Goal: Task Accomplishment & Management: Complete application form

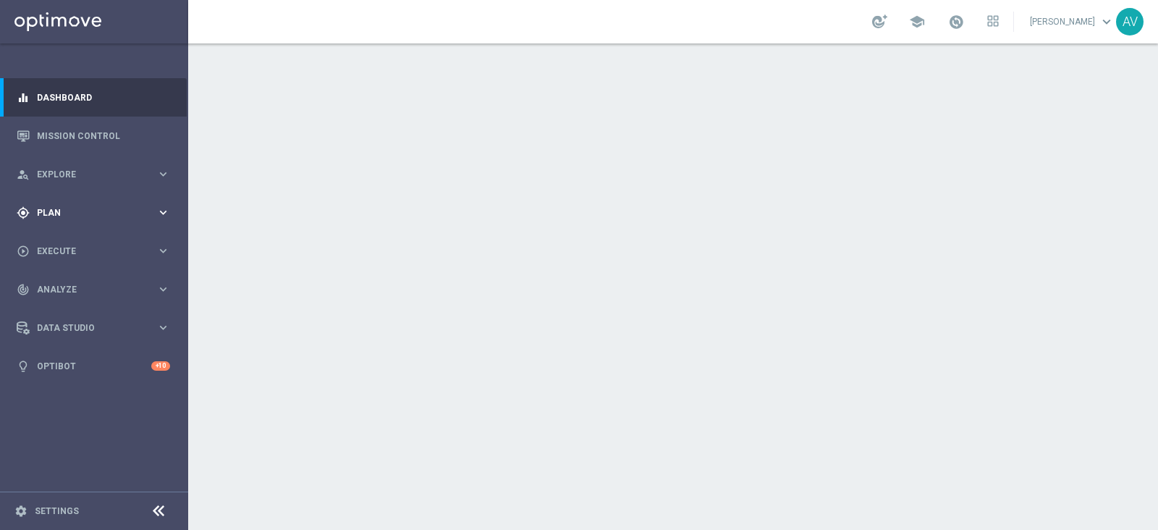
click at [62, 211] on span "Plan" at bounding box center [96, 212] width 119 height 9
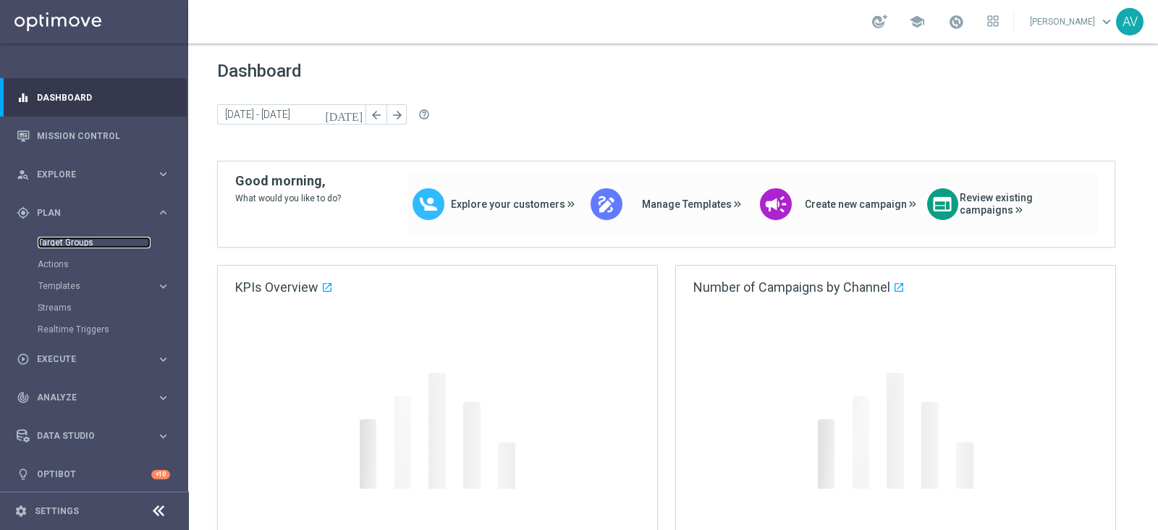
click at [81, 240] on link "Target Groups" at bounding box center [94, 243] width 113 height 12
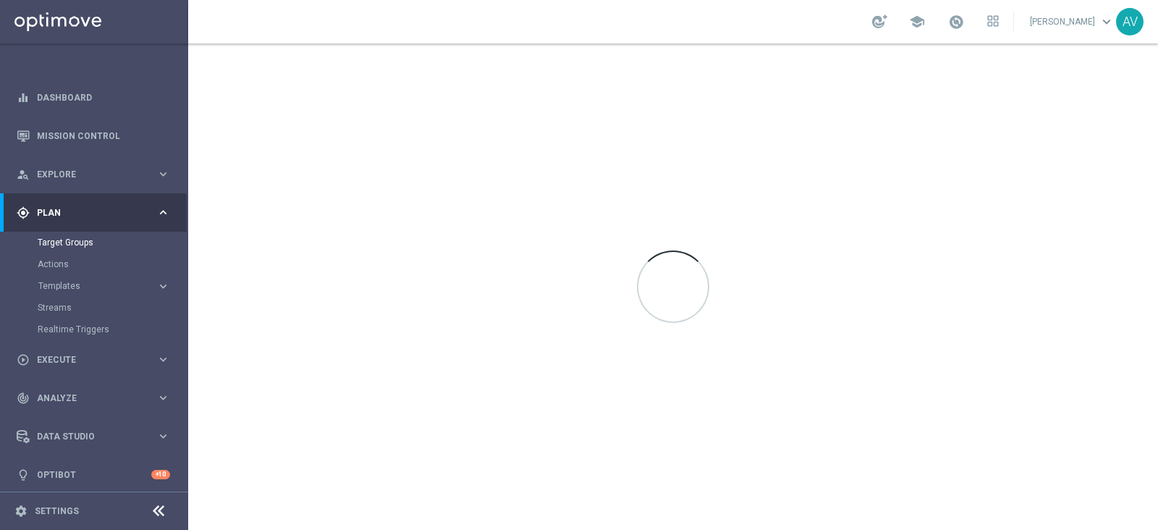
click at [58, 280] on button "Templates keyboard_arrow_right" at bounding box center [104, 286] width 133 height 12
click at [65, 307] on link "Optimail" at bounding box center [98, 308] width 106 height 12
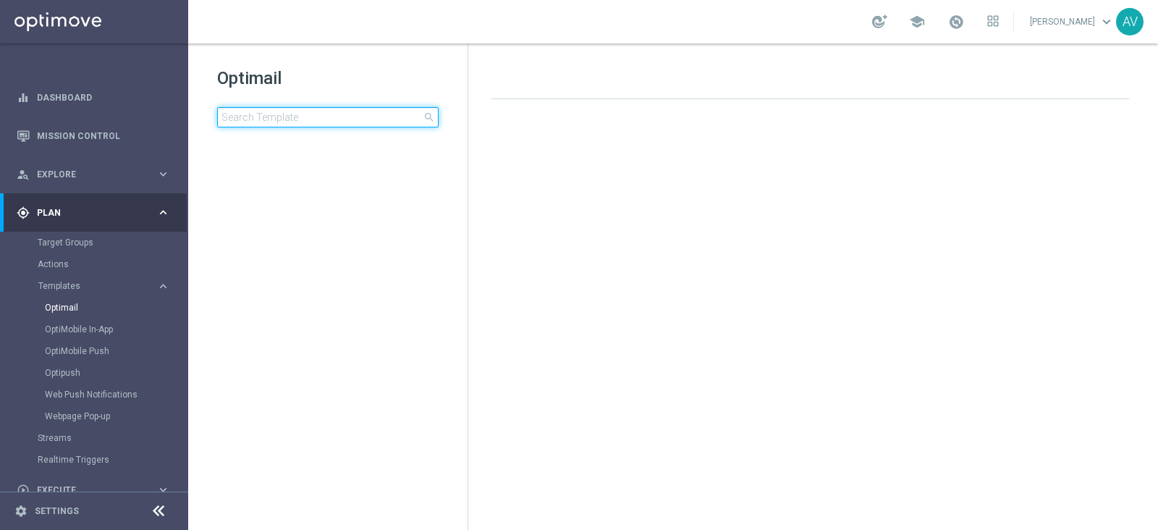
click at [318, 110] on input at bounding box center [327, 117] width 221 height 20
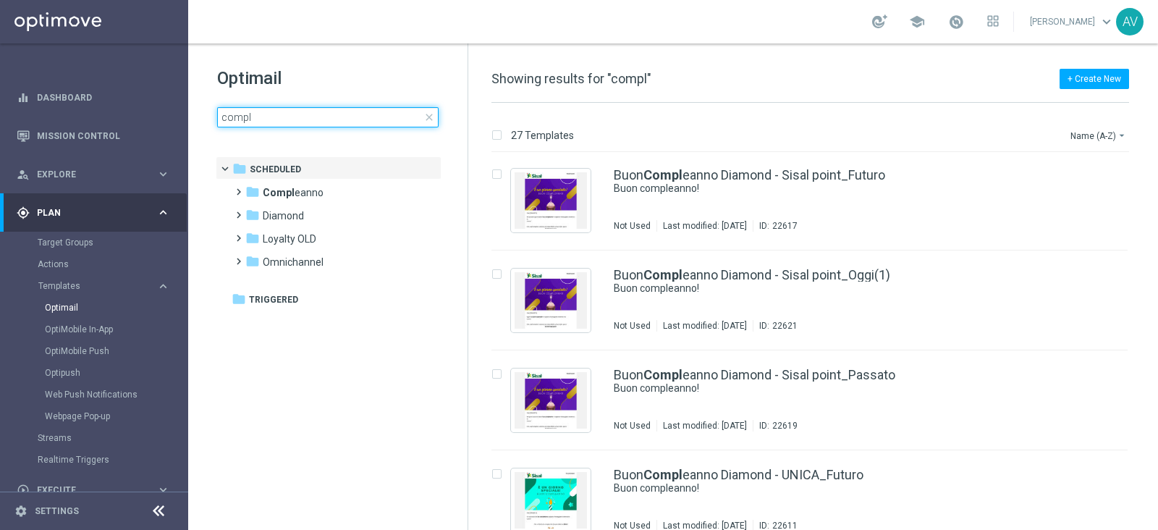
scroll to position [499, 0]
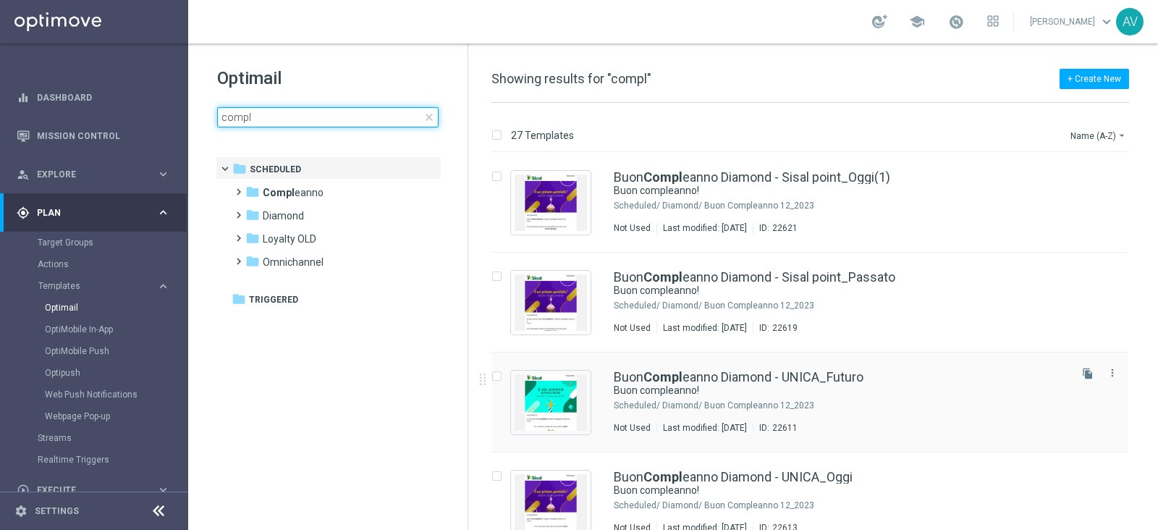
type input "compl"
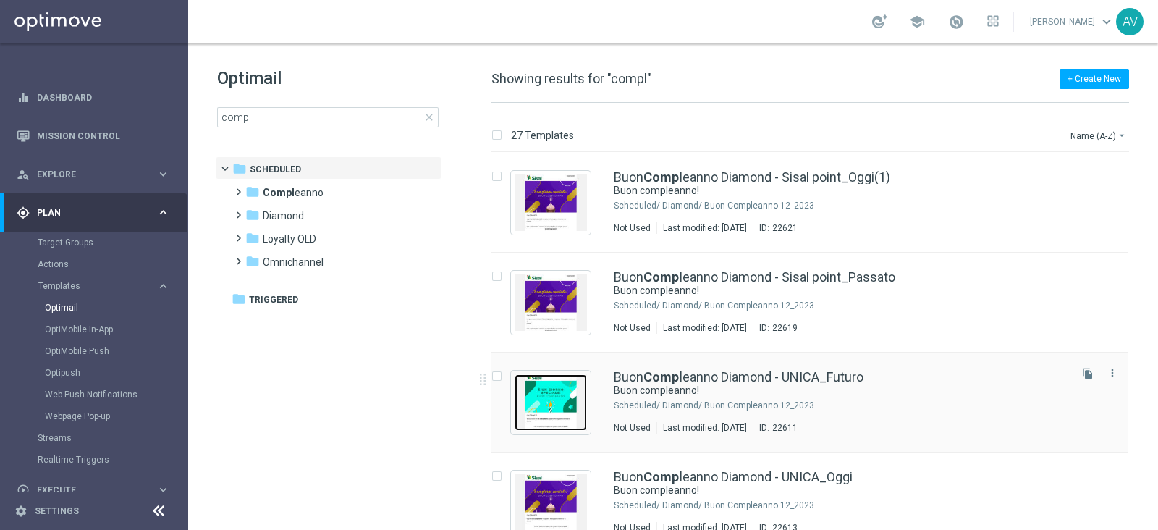
click at [559, 385] on img "Press SPACE to select this row." at bounding box center [550, 402] width 72 height 56
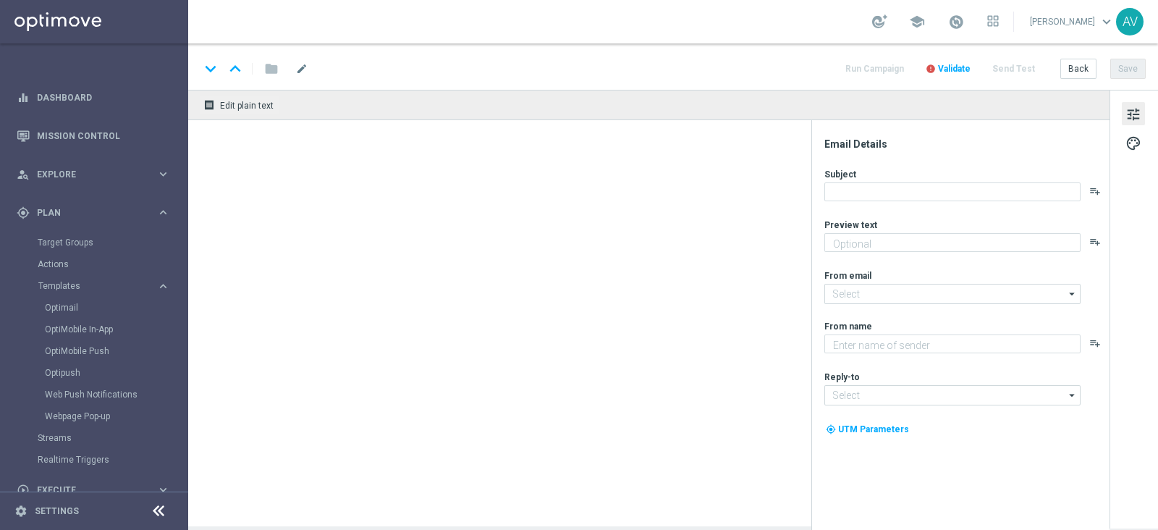
type textarea "Ti aspetta una sorpresa…"
type textarea "Sisal"
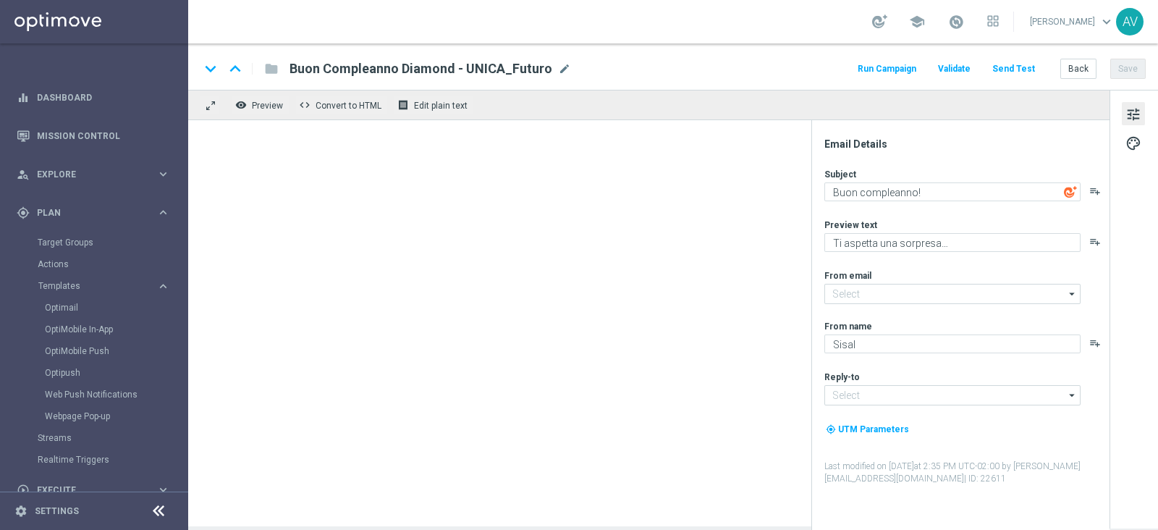
type input "newsletter@comunicazioni.sisal.it"
type input "teamvip@sisal.it"
click at [884, 67] on button "Run Campaign" at bounding box center [886, 69] width 63 height 20
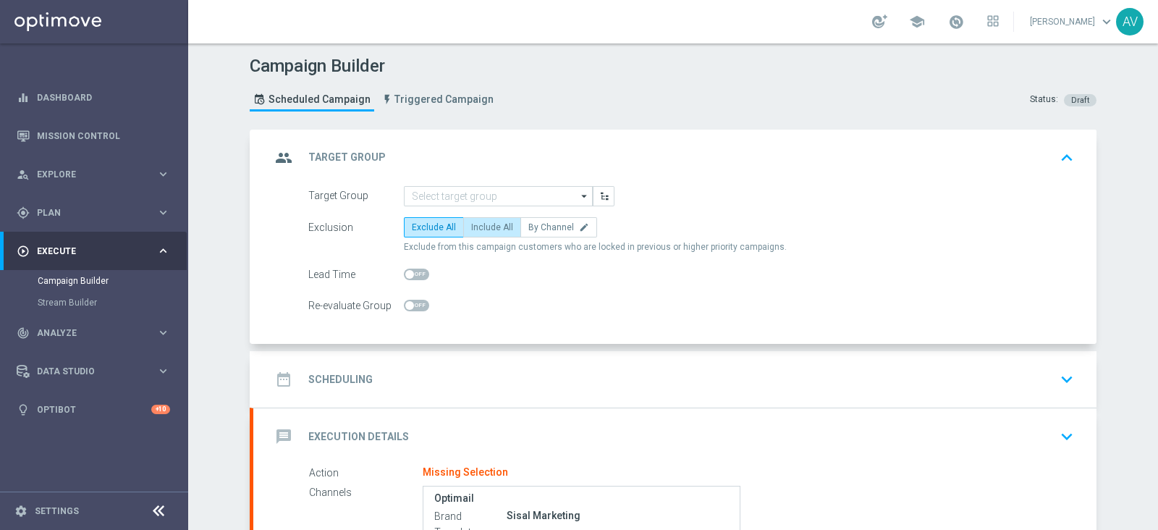
click at [482, 219] on label "Include All" at bounding box center [492, 227] width 58 height 20
click at [480, 225] on input "Include All" at bounding box center [475, 229] width 9 height 9
radio input "true"
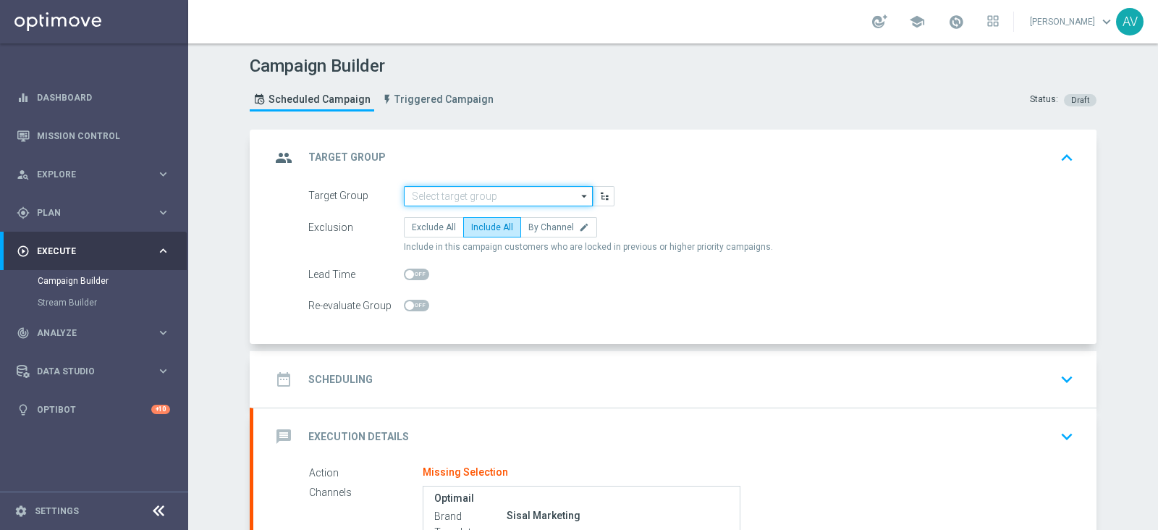
click at [476, 190] on input at bounding box center [498, 196] width 189 height 20
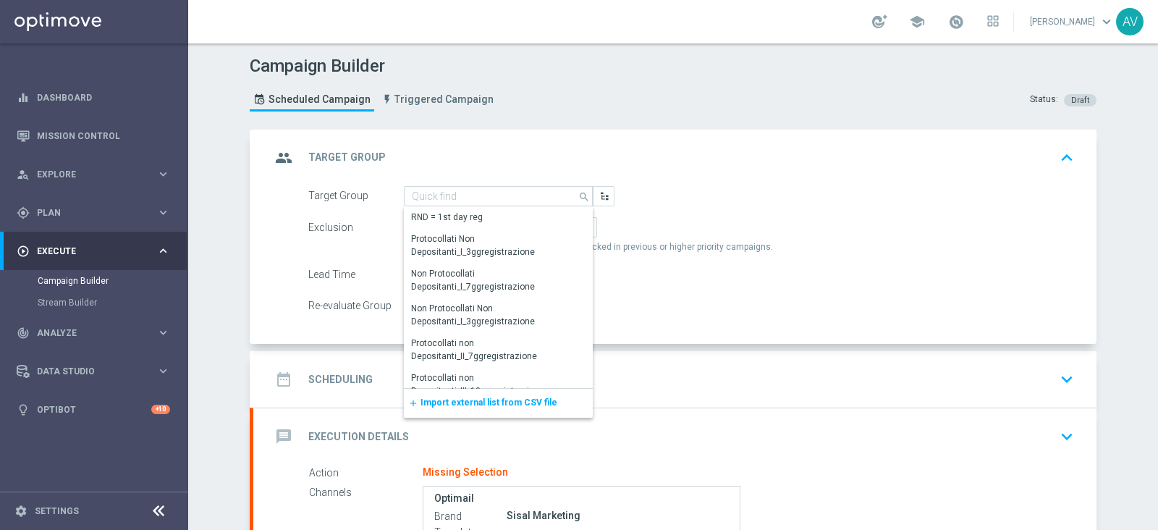
click at [473, 405] on span "Import external list from CSV file" at bounding box center [488, 402] width 137 height 10
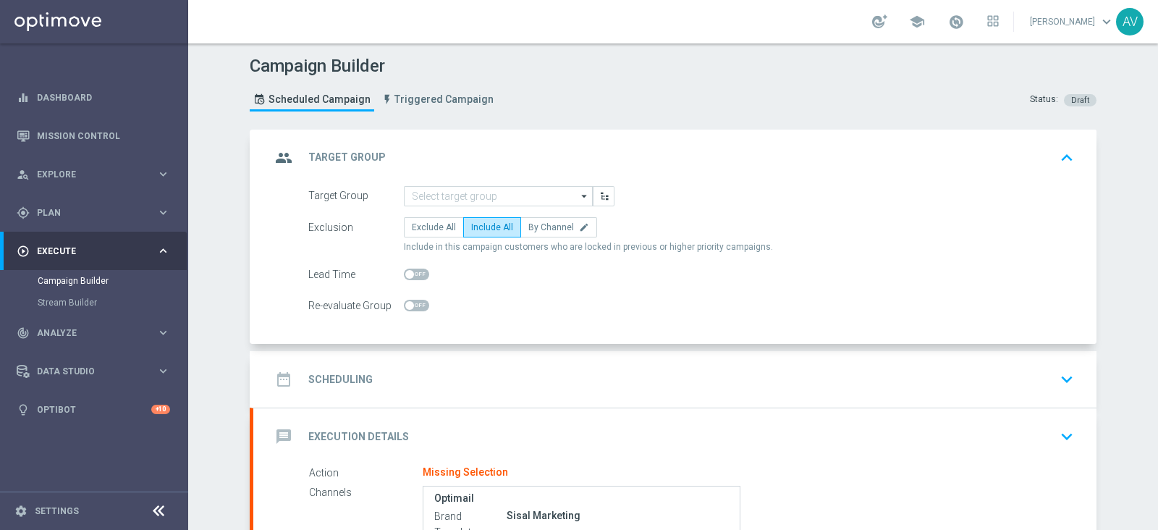
click at [278, 156] on icon "group" at bounding box center [284, 158] width 26 height 26
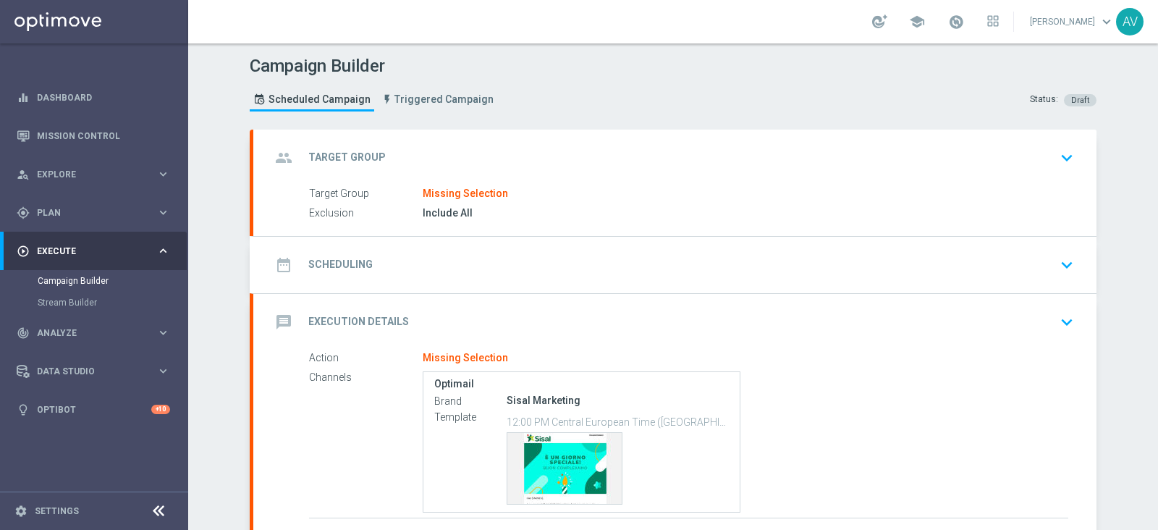
click at [285, 156] on icon "group" at bounding box center [284, 158] width 26 height 26
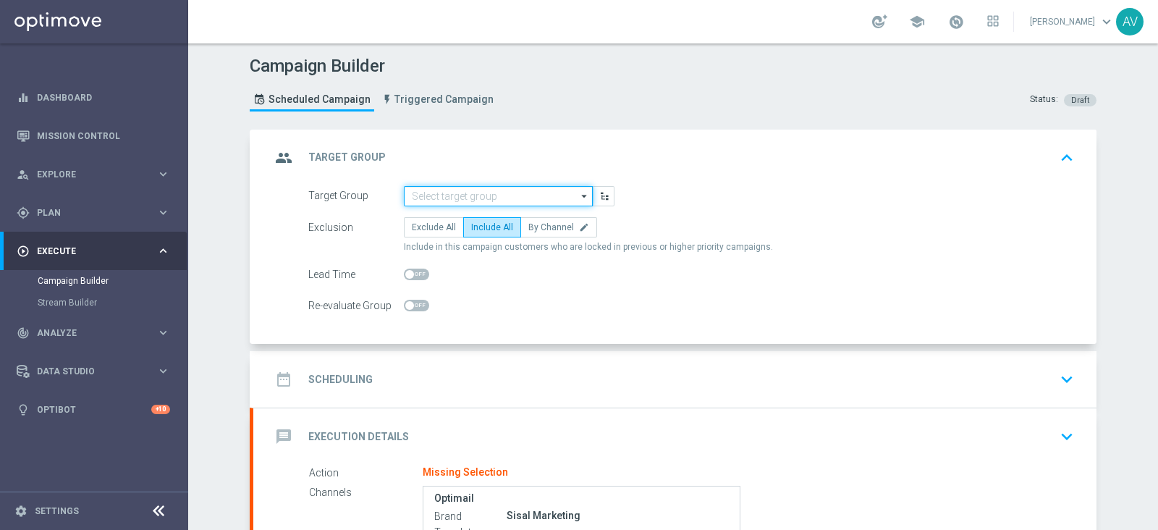
click at [502, 194] on input at bounding box center [498, 196] width 189 height 20
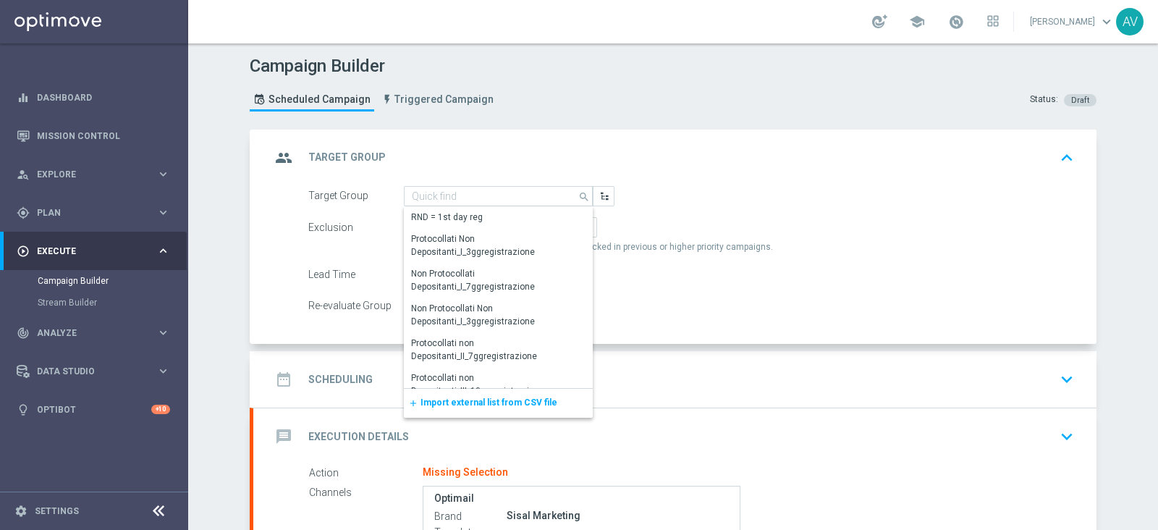
click at [477, 397] on span "Import external list from CSV file" at bounding box center [488, 402] width 137 height 10
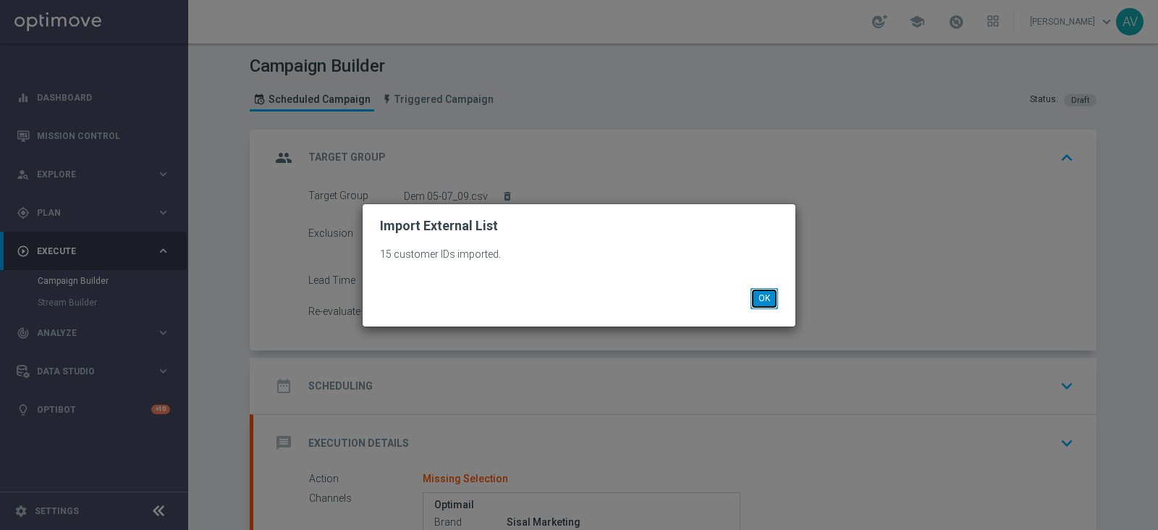
click at [762, 296] on button "OK" at bounding box center [763, 298] width 27 height 20
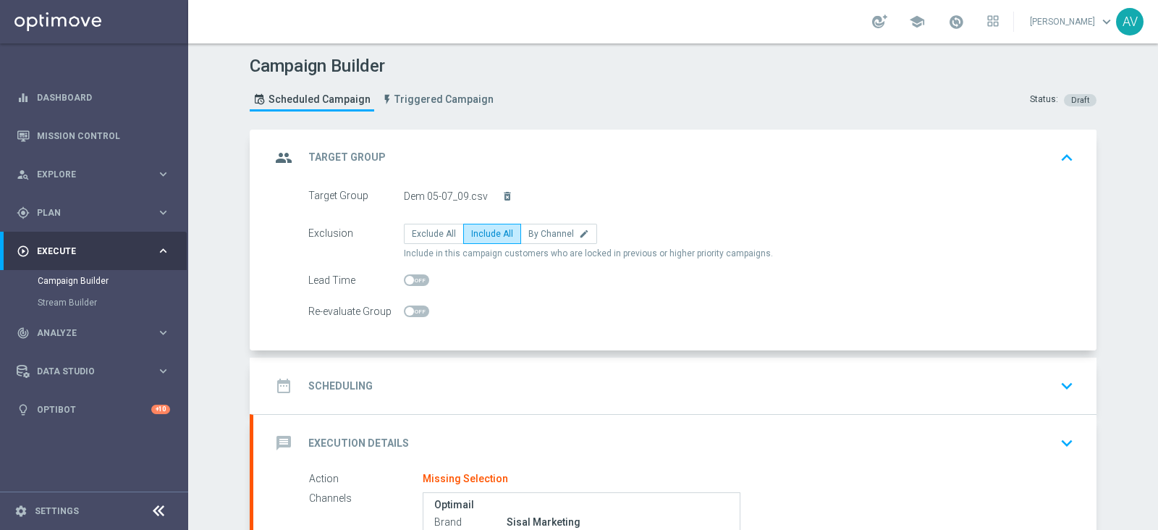
click at [281, 160] on icon "group" at bounding box center [284, 158] width 26 height 26
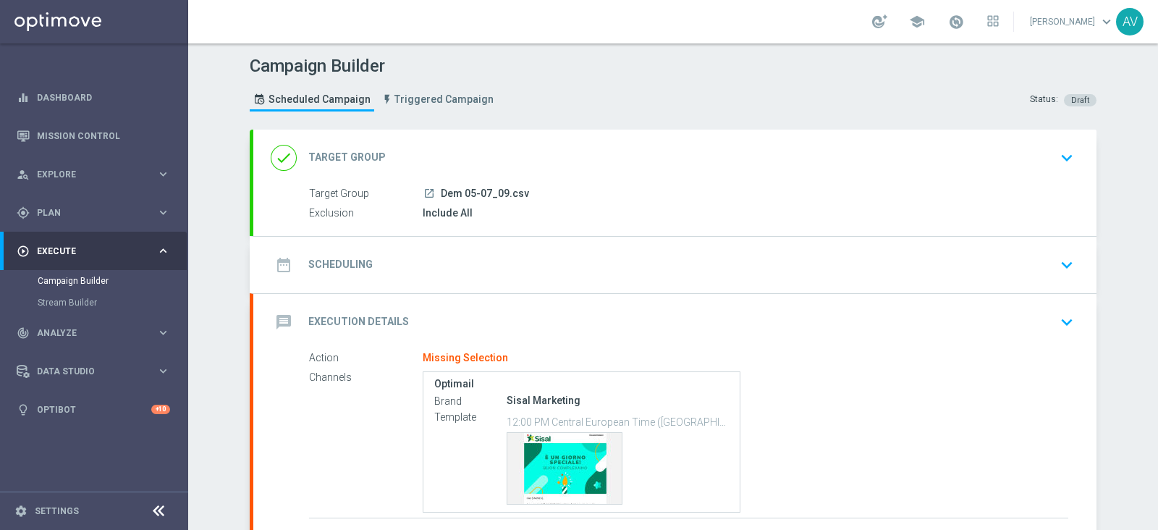
click at [271, 262] on icon "date_range" at bounding box center [284, 265] width 26 height 26
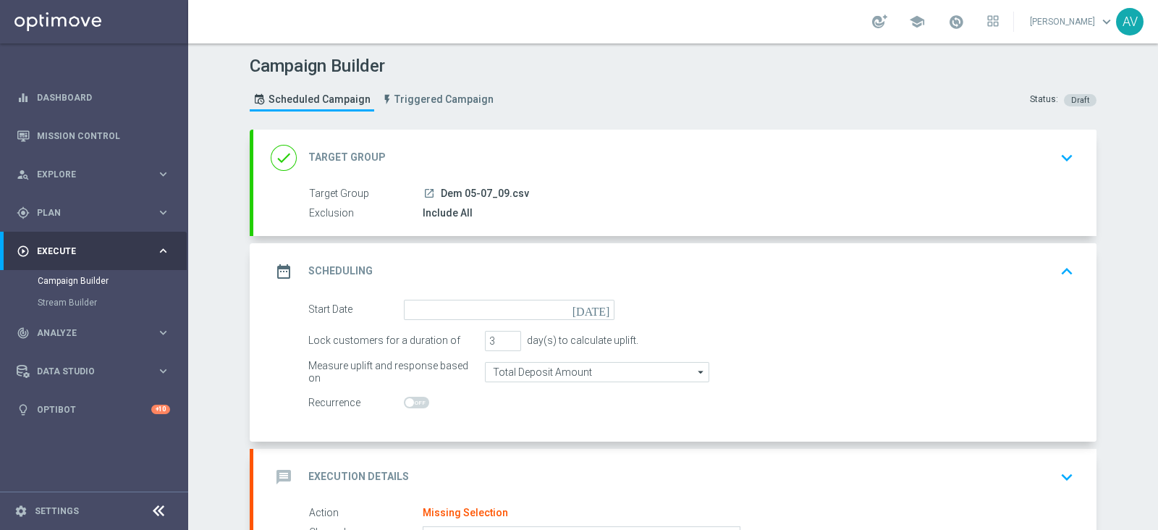
click at [595, 302] on icon "today" at bounding box center [593, 308] width 43 height 16
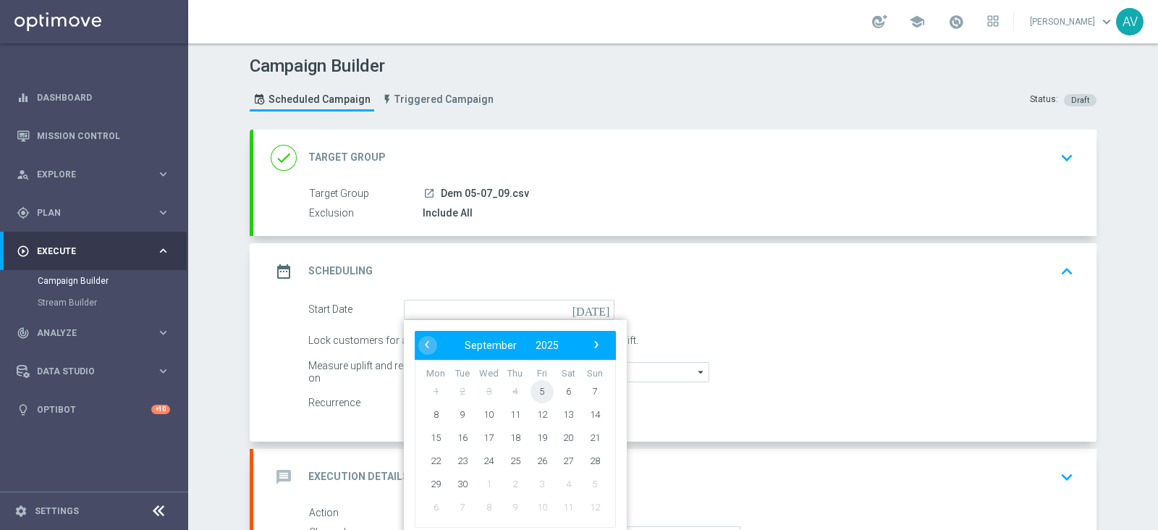
click at [530, 389] on span "5" at bounding box center [541, 390] width 23 height 23
type input "05 Sep 2025"
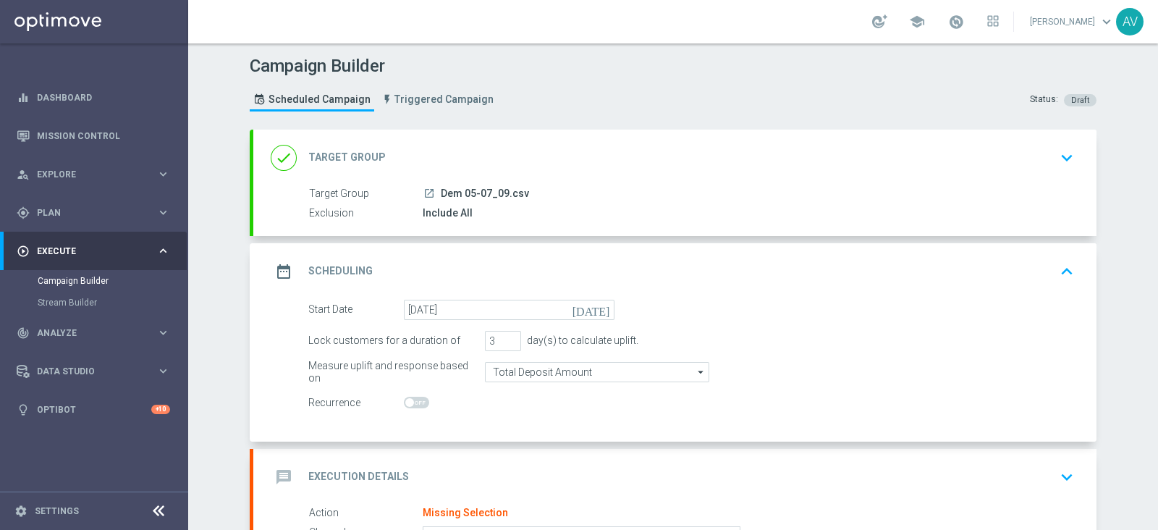
click at [253, 262] on div "date_range Scheduling keyboard_arrow_up" at bounding box center [674, 271] width 843 height 56
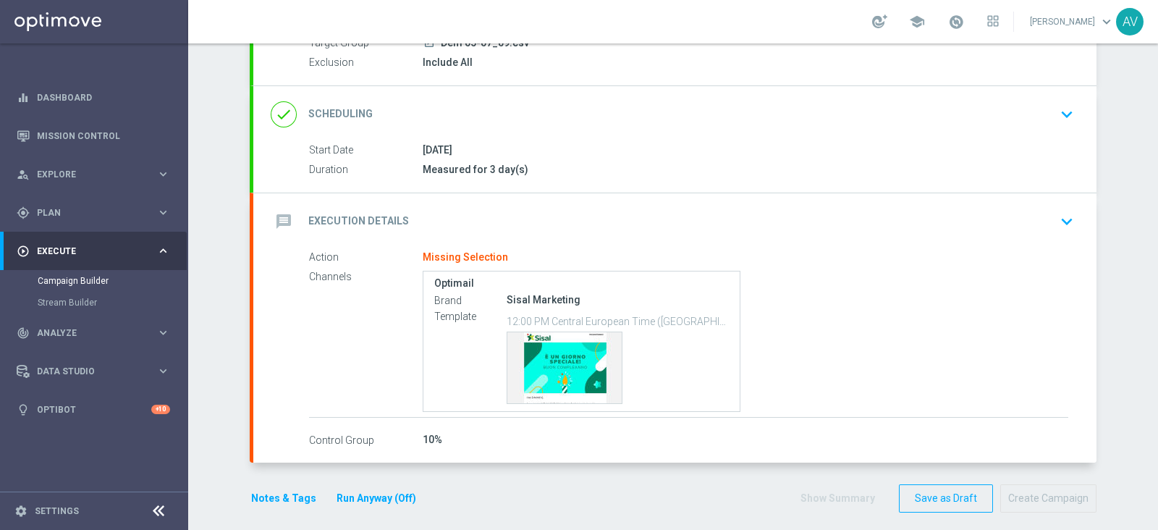
click at [282, 223] on icon "message" at bounding box center [284, 221] width 26 height 26
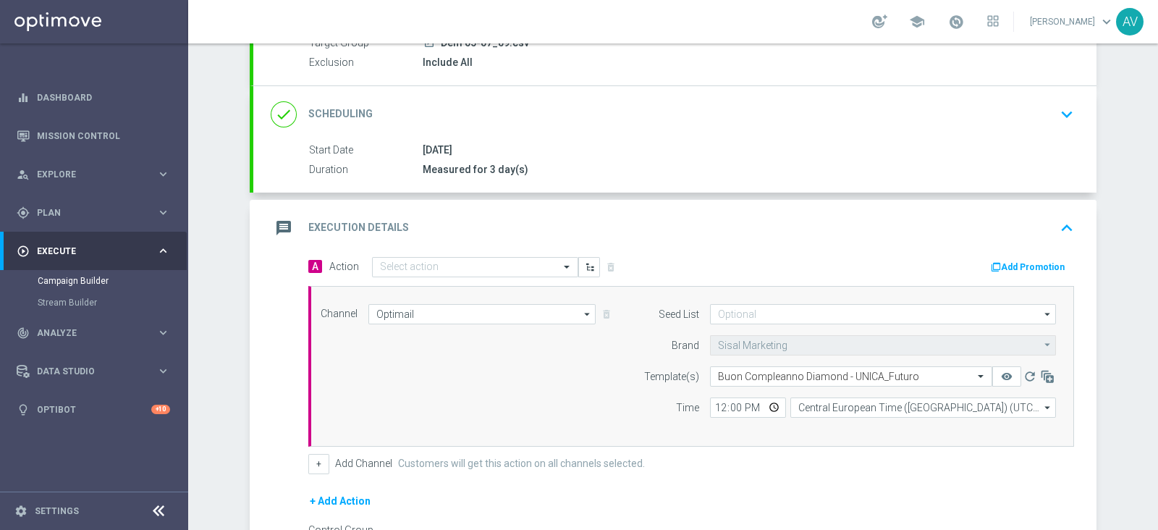
scroll to position [151, 0]
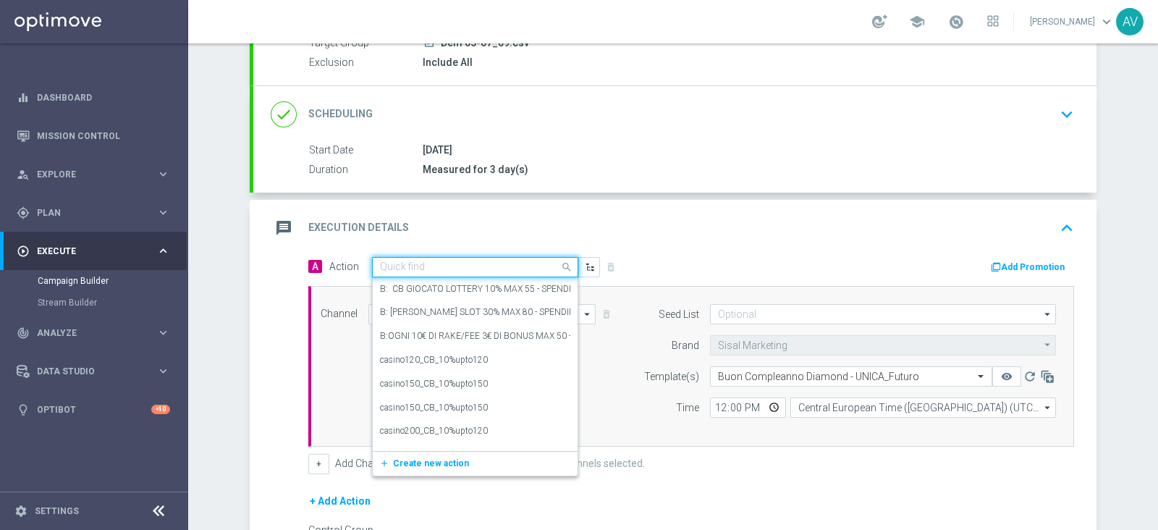
click at [503, 261] on input "text" at bounding box center [460, 267] width 161 height 12
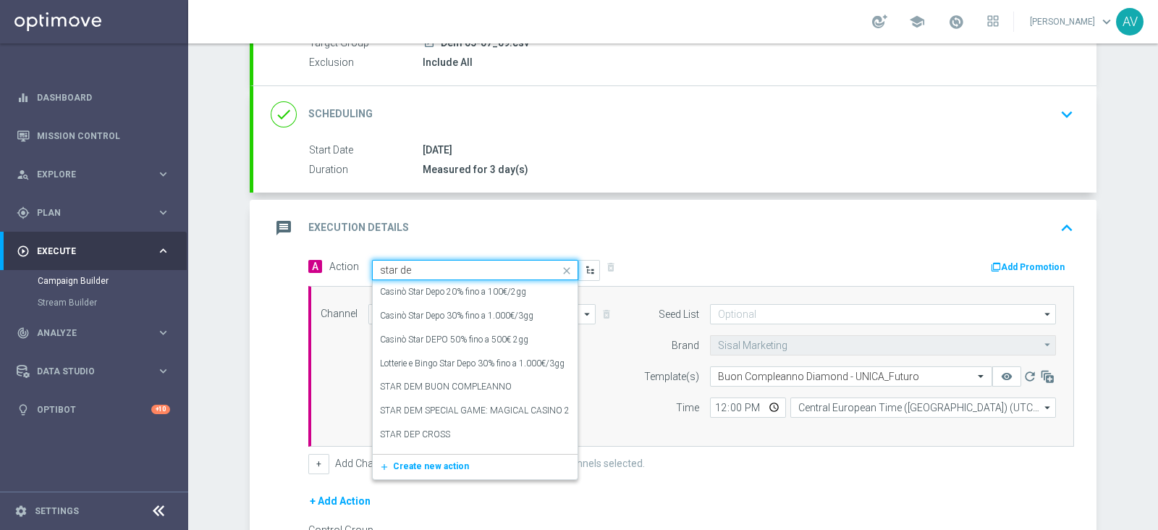
type input "star dem"
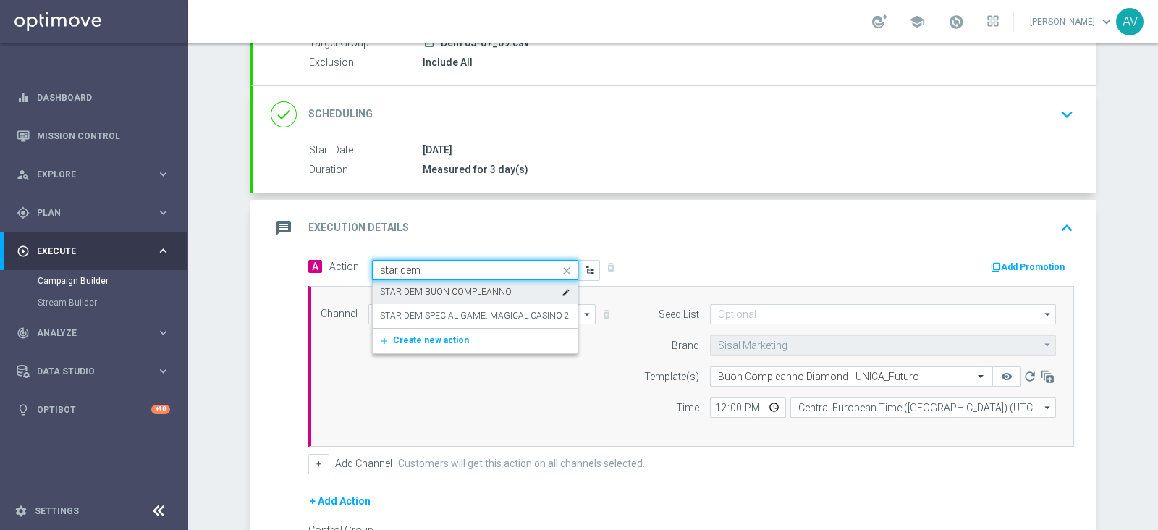
click at [461, 295] on label "STAR DEM BUON COMPLEANNO" at bounding box center [446, 292] width 132 height 12
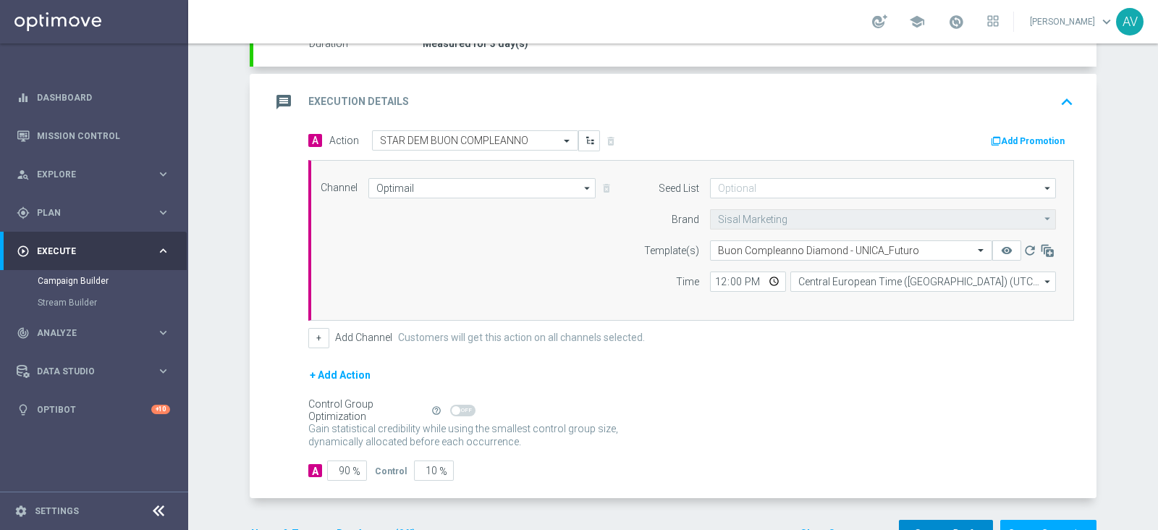
scroll to position [321, 0]
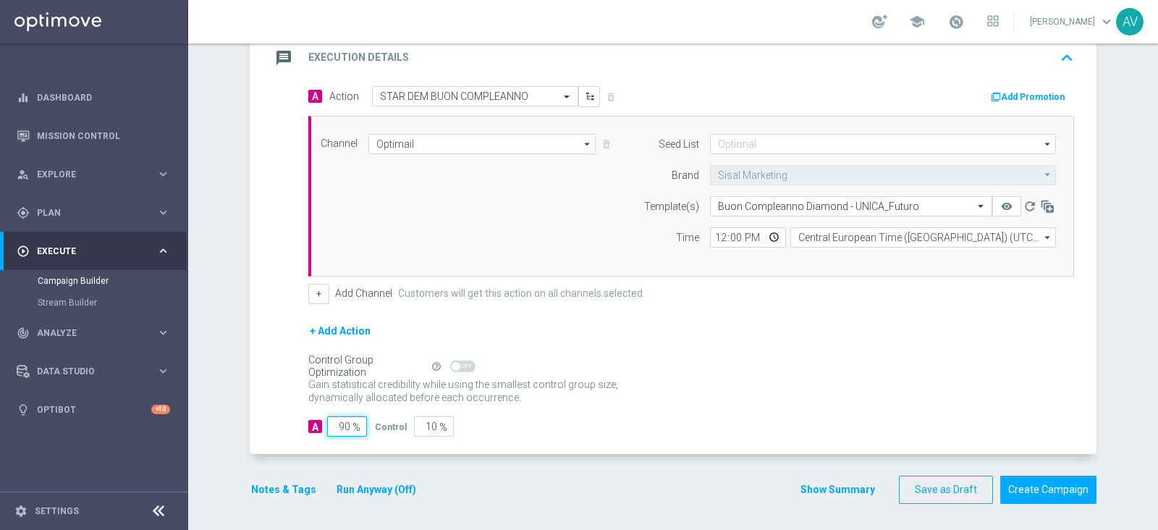
click at [334, 423] on input "90" at bounding box center [347, 426] width 40 height 20
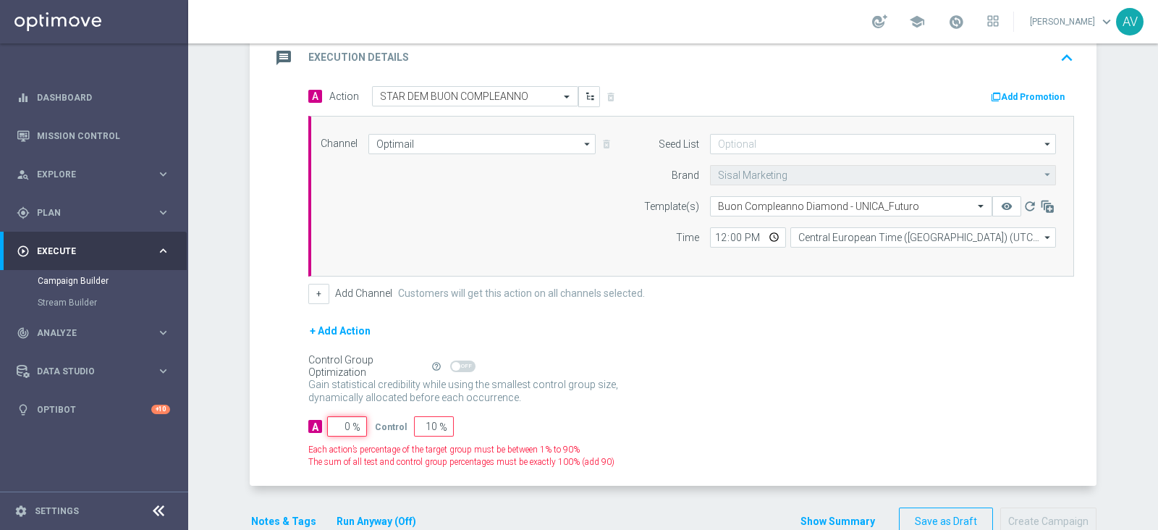
type input "10"
type input "90"
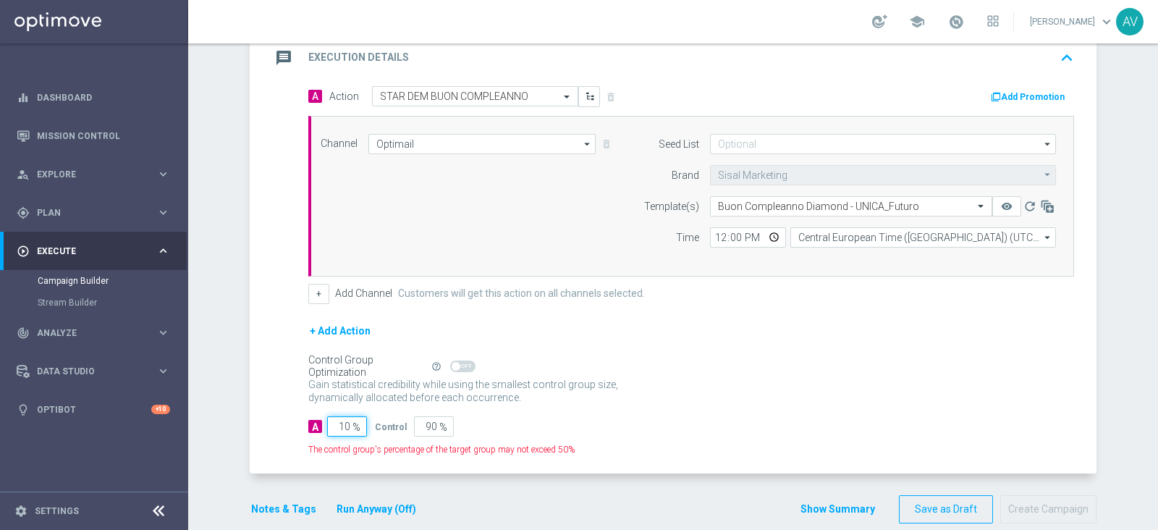
type input "100"
type input "0"
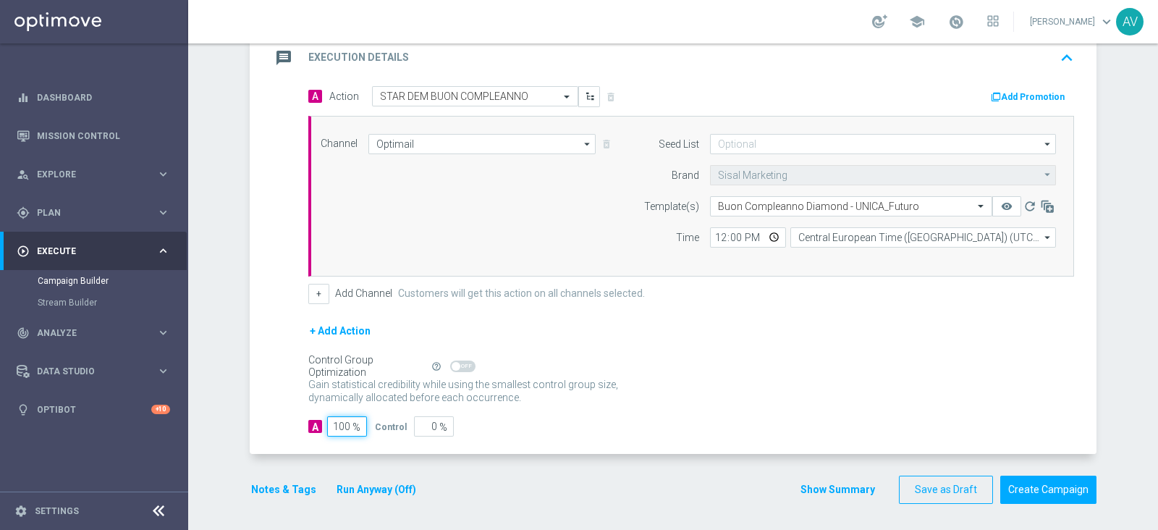
type input "100"
click at [271, 59] on icon "message" at bounding box center [284, 58] width 26 height 26
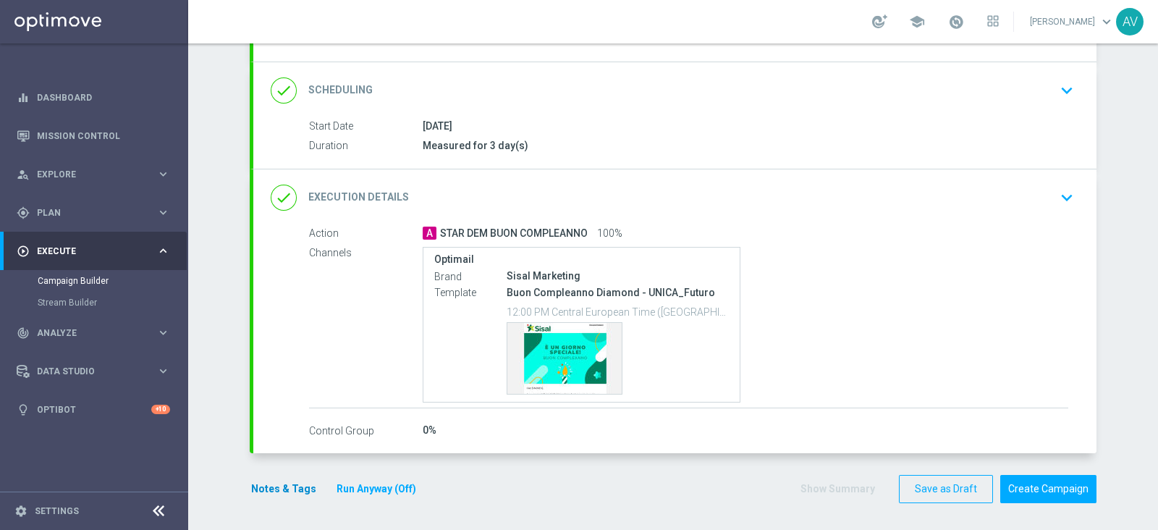
scroll to position [174, 0]
click at [288, 480] on button "Notes & Tags" at bounding box center [284, 489] width 68 height 18
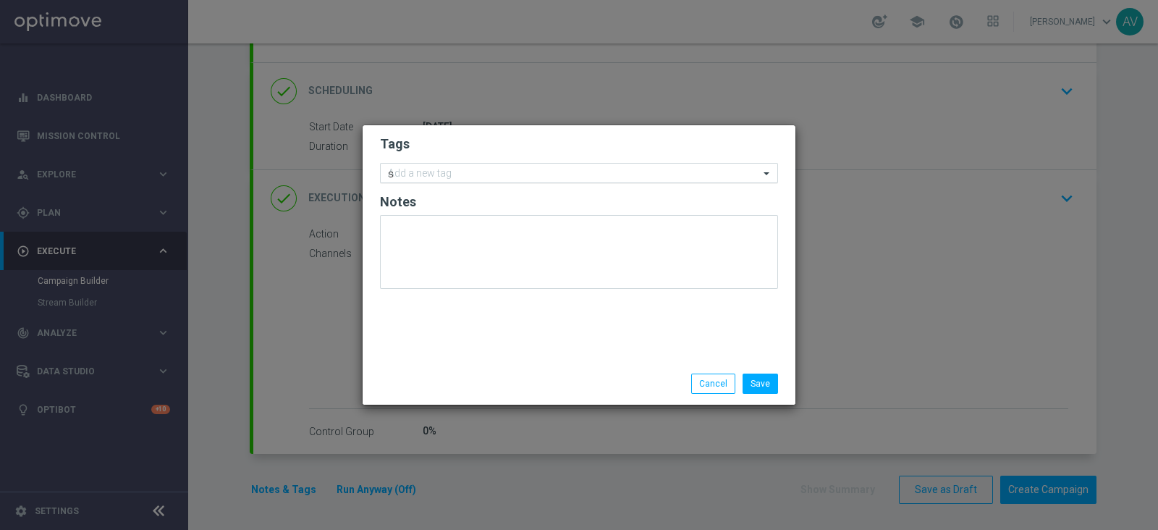
click at [499, 172] on input "s" at bounding box center [573, 174] width 371 height 12
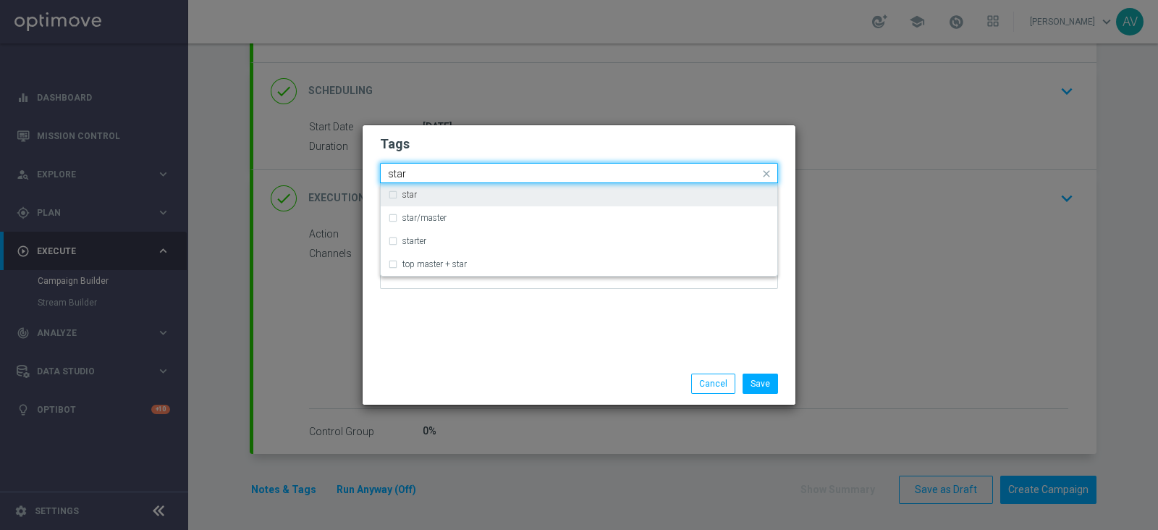
click at [432, 196] on div "star" at bounding box center [586, 194] width 368 height 9
type input "star"
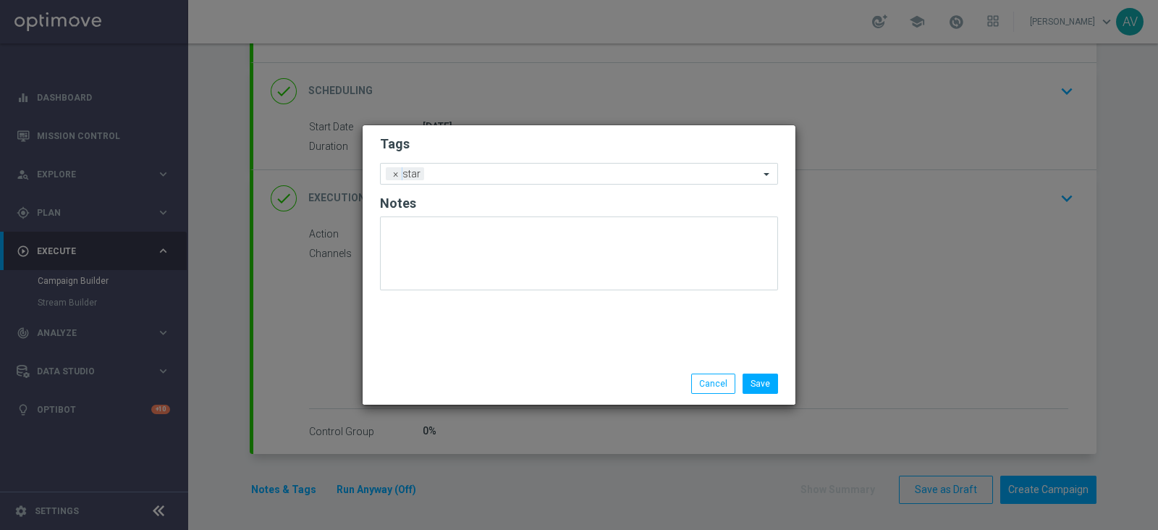
click at [572, 345] on div "Tags Add a new tag × star Notes" at bounding box center [579, 243] width 433 height 237
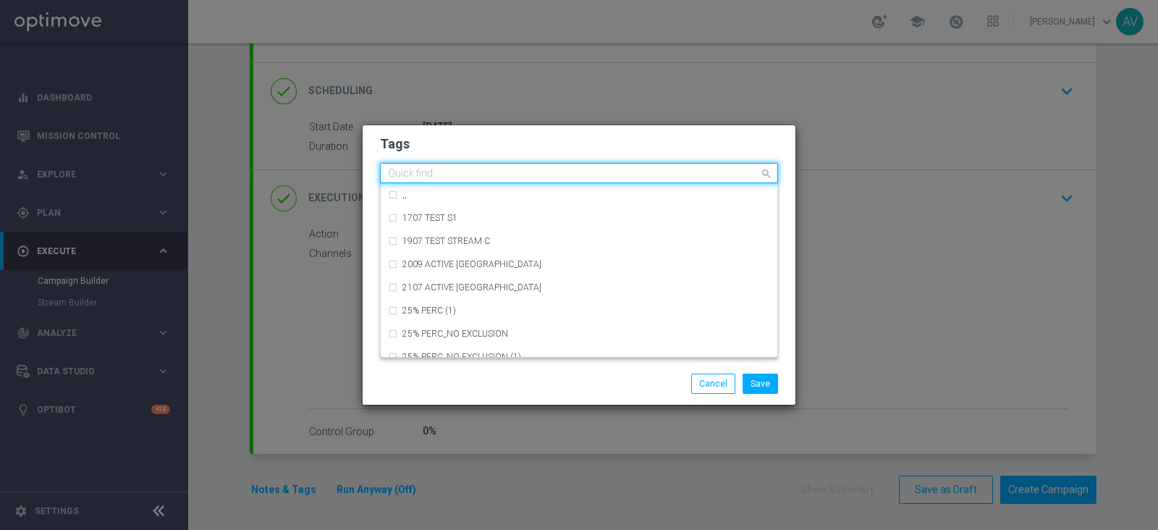
click at [492, 178] on input "text" at bounding box center [573, 174] width 371 height 12
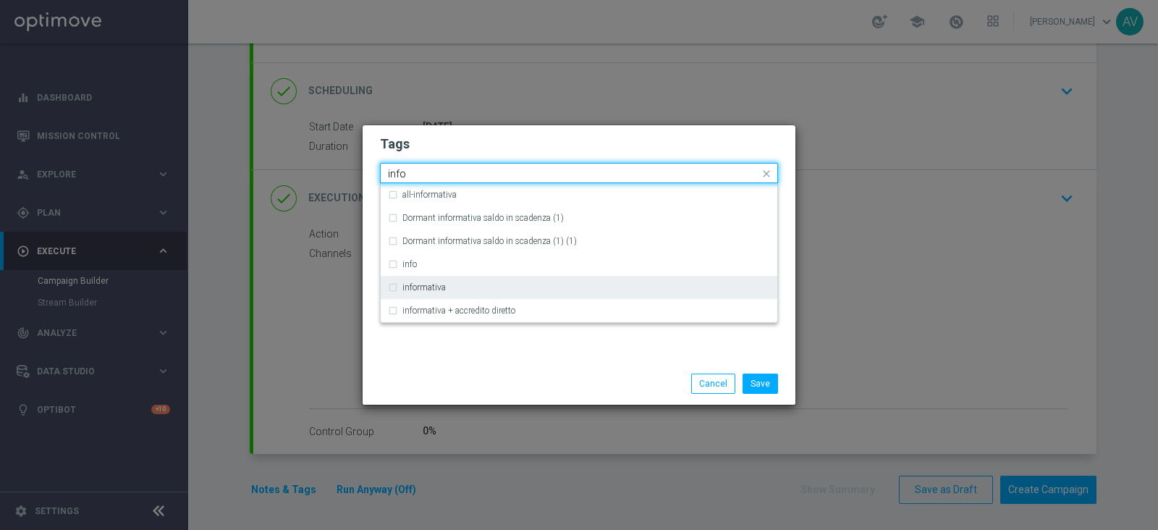
click at [408, 292] on div "informativa" at bounding box center [579, 287] width 382 height 23
type input "info"
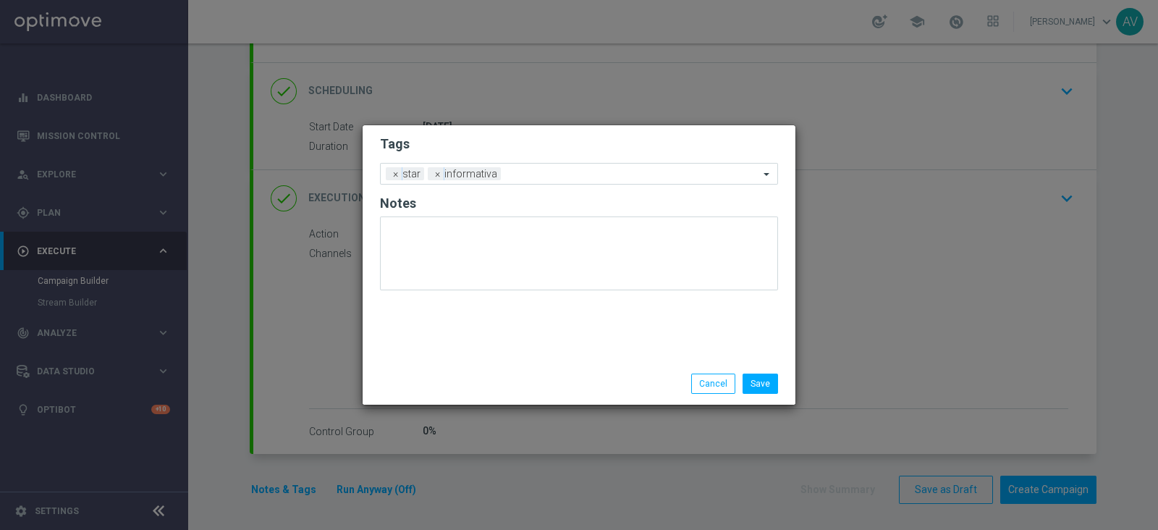
click at [473, 359] on div "Tags Add a new tag × star × informativa Notes" at bounding box center [579, 243] width 433 height 237
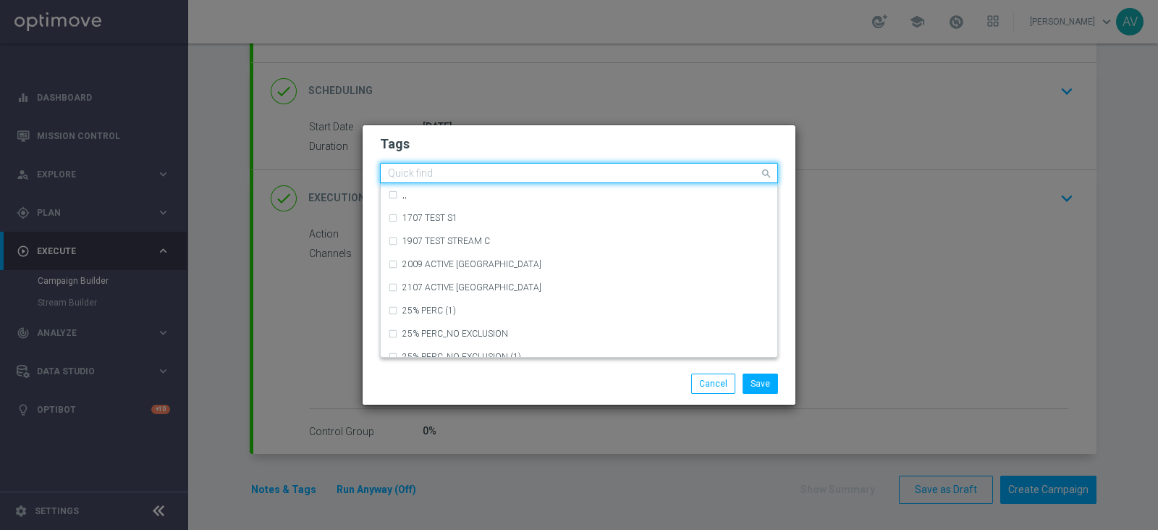
click at [541, 172] on input "text" at bounding box center [573, 174] width 371 height 12
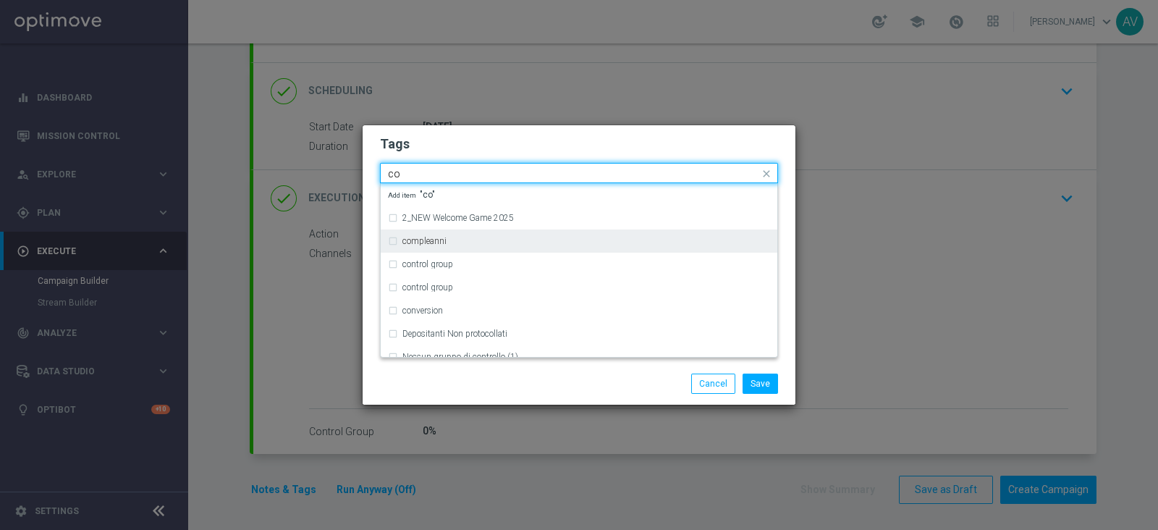
click at [398, 242] on div "compleanni" at bounding box center [579, 240] width 382 height 23
type input "co"
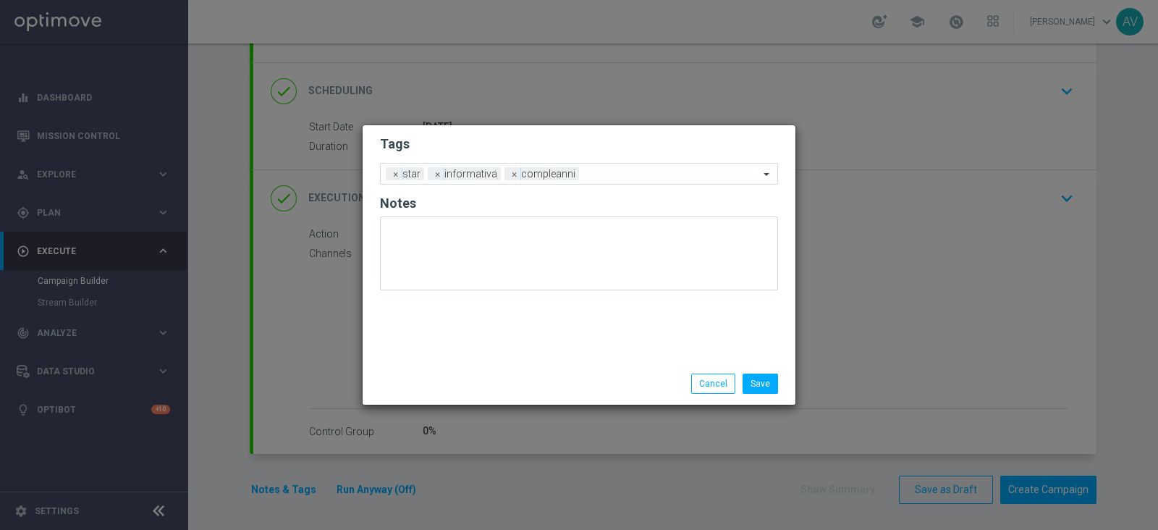
click at [533, 375] on div "Save Cancel" at bounding box center [649, 383] width 280 height 20
click at [755, 376] on button "Save" at bounding box center [759, 383] width 35 height 20
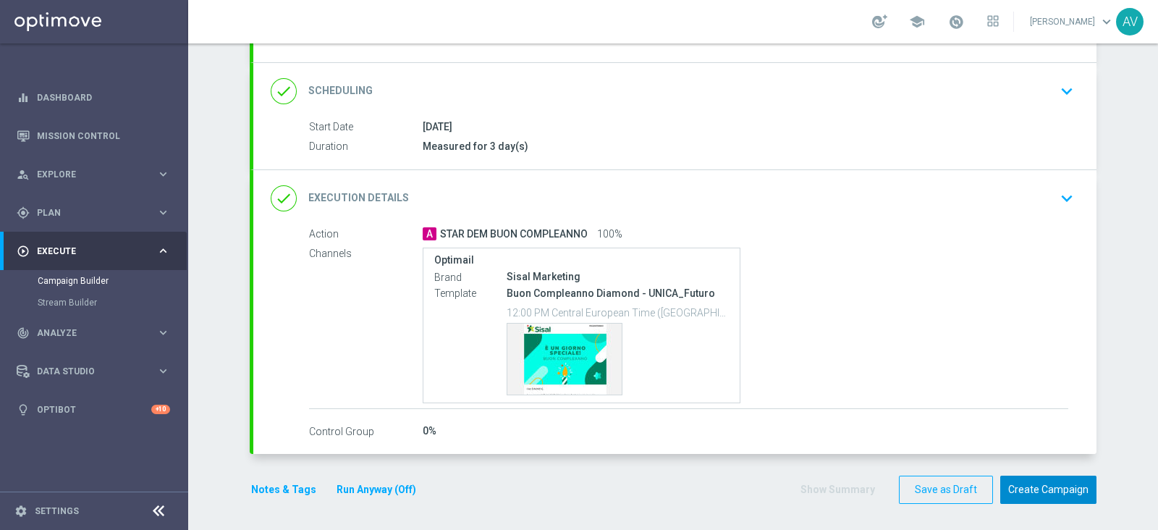
click at [1054, 479] on button "Create Campaign" at bounding box center [1048, 489] width 96 height 28
